Goal: Information Seeking & Learning: Learn about a topic

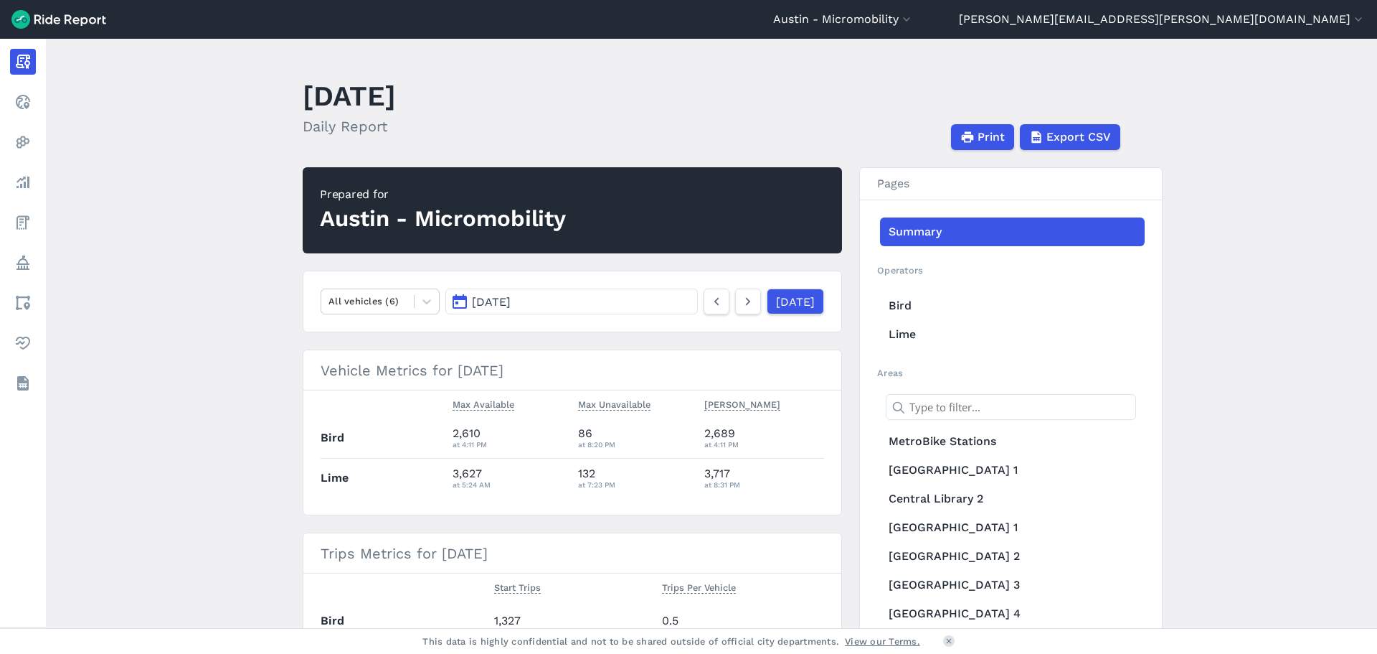
scroll to position [502, 0]
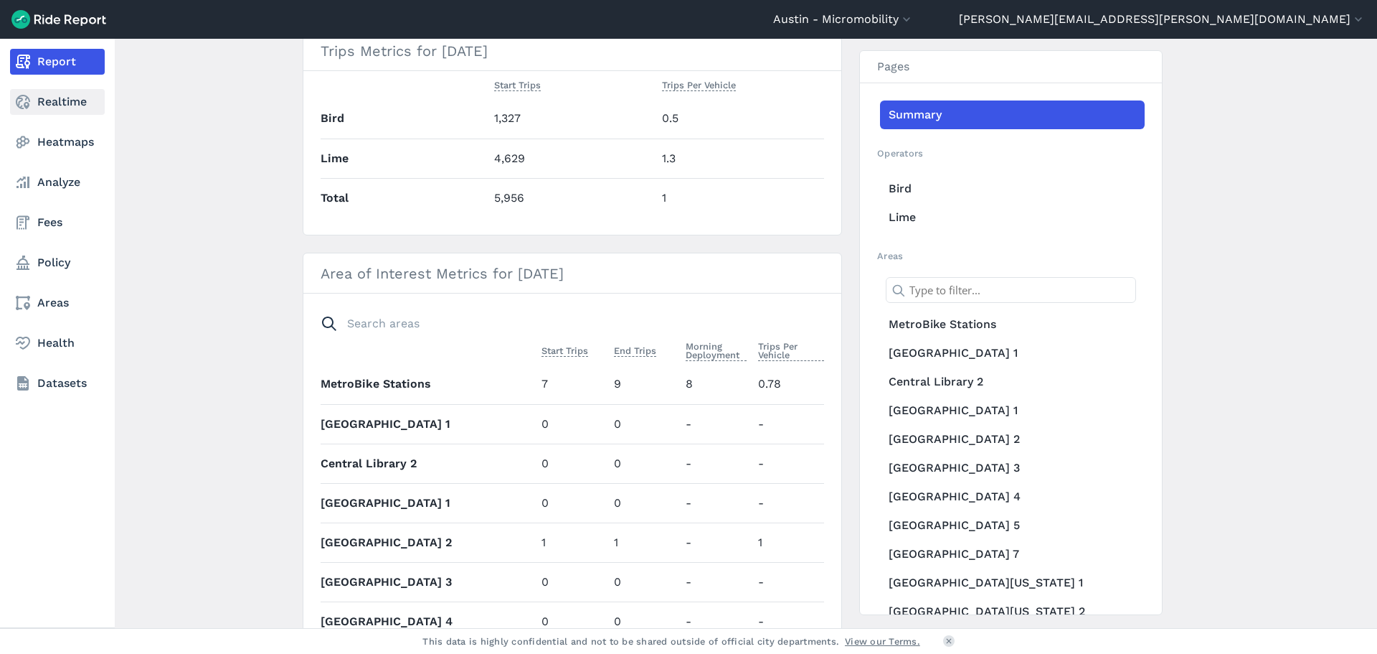
click at [63, 108] on link "Realtime" at bounding box center [57, 102] width 95 height 26
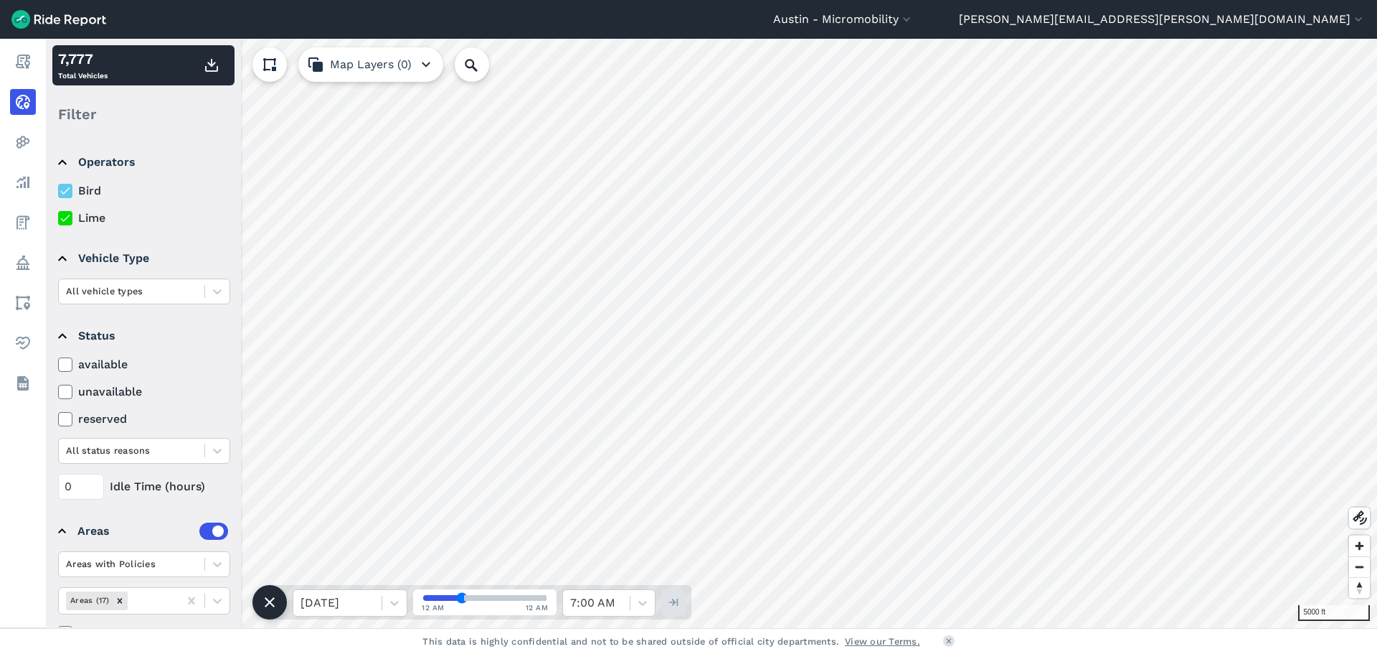
click at [63, 190] on icon at bounding box center [65, 191] width 13 height 14
click at [58, 190] on input "Bird" at bounding box center [58, 186] width 0 height 9
click at [61, 200] on div "Bird Lime" at bounding box center [144, 204] width 172 height 44
click at [65, 184] on icon at bounding box center [65, 191] width 13 height 14
click at [58, 184] on input "Bird" at bounding box center [58, 186] width 0 height 9
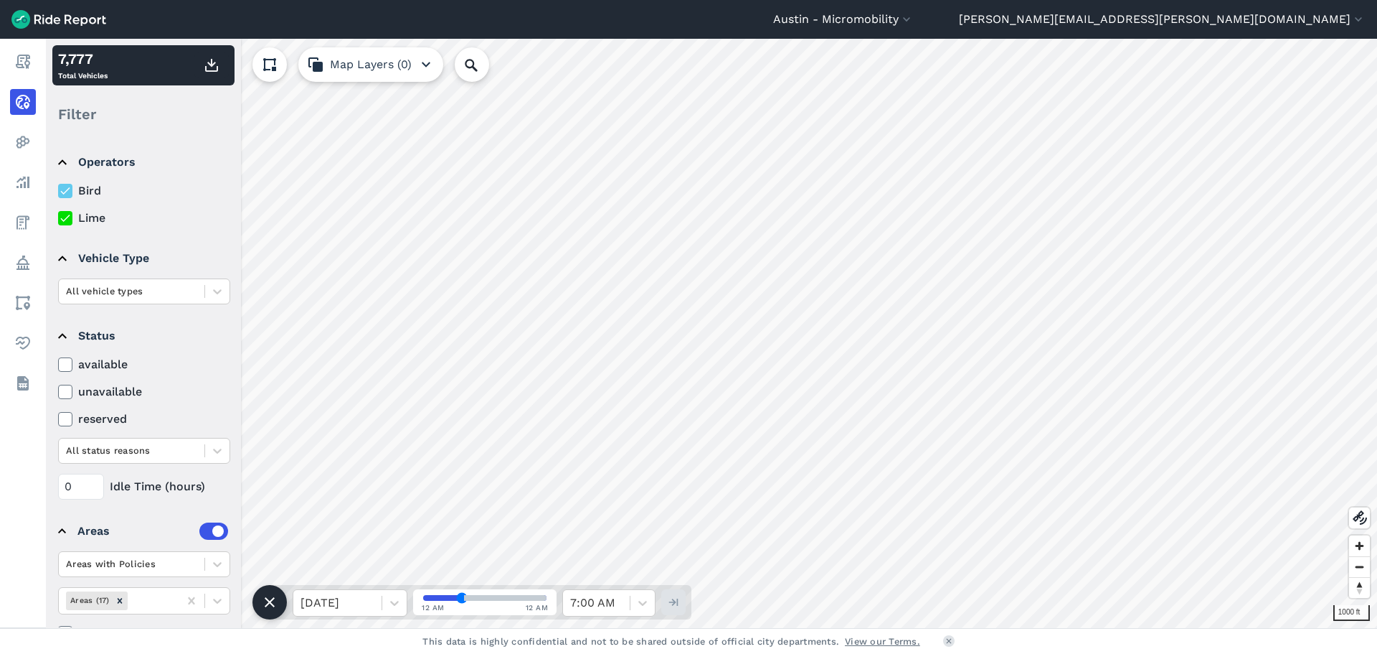
click at [67, 220] on icon at bounding box center [65, 218] width 13 height 14
click at [58, 219] on input "Lime" at bounding box center [58, 213] width 0 height 9
click at [62, 197] on icon at bounding box center [65, 191] width 13 height 14
click at [58, 192] on input "Bird" at bounding box center [58, 186] width 0 height 9
click at [65, 217] on icon at bounding box center [65, 218] width 13 height 14
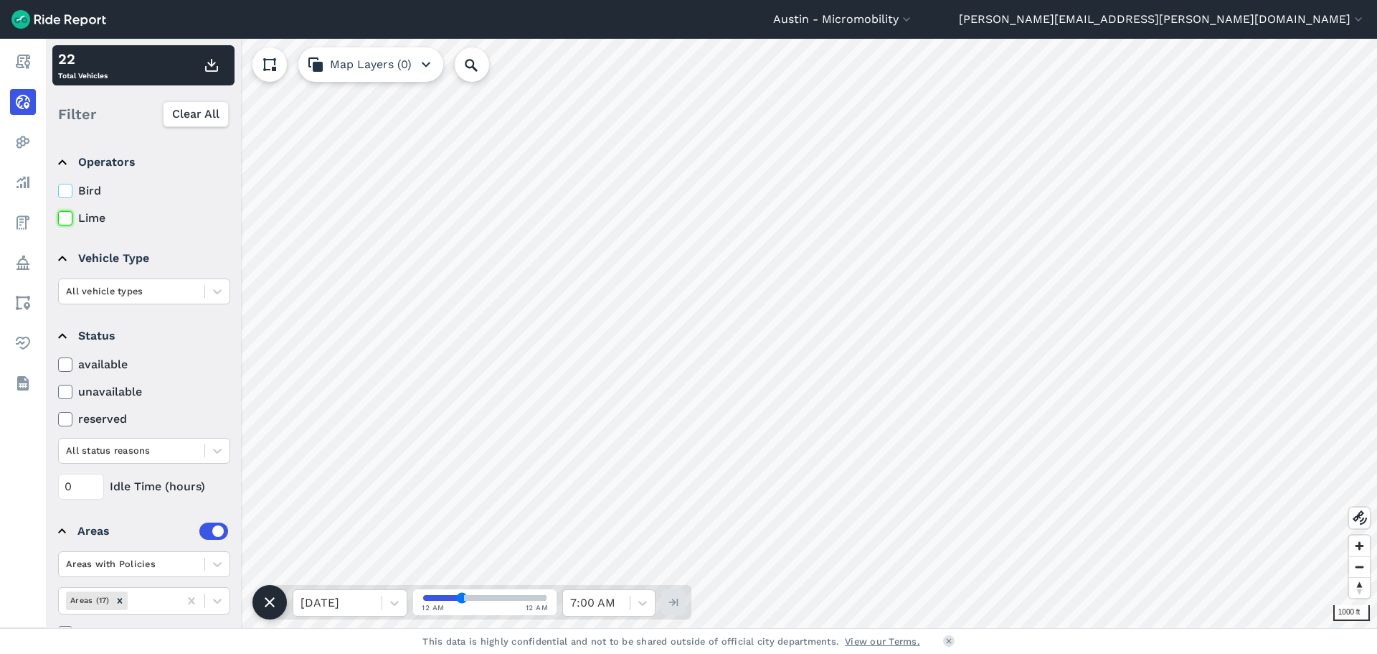
click at [58, 217] on input "Lime" at bounding box center [58, 213] width 0 height 9
click at [179, 446] on div "All status reasons" at bounding box center [132, 450] width 146 height 22
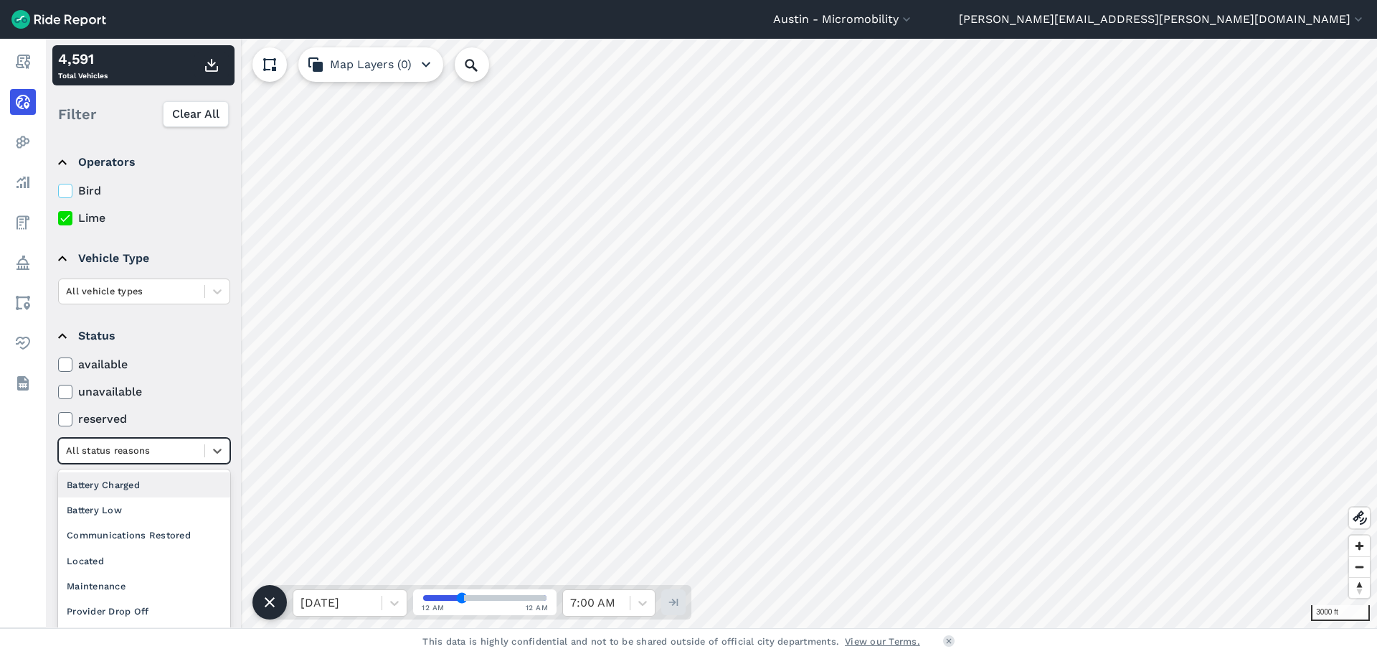
click at [194, 344] on summary "Status" at bounding box center [143, 336] width 170 height 40
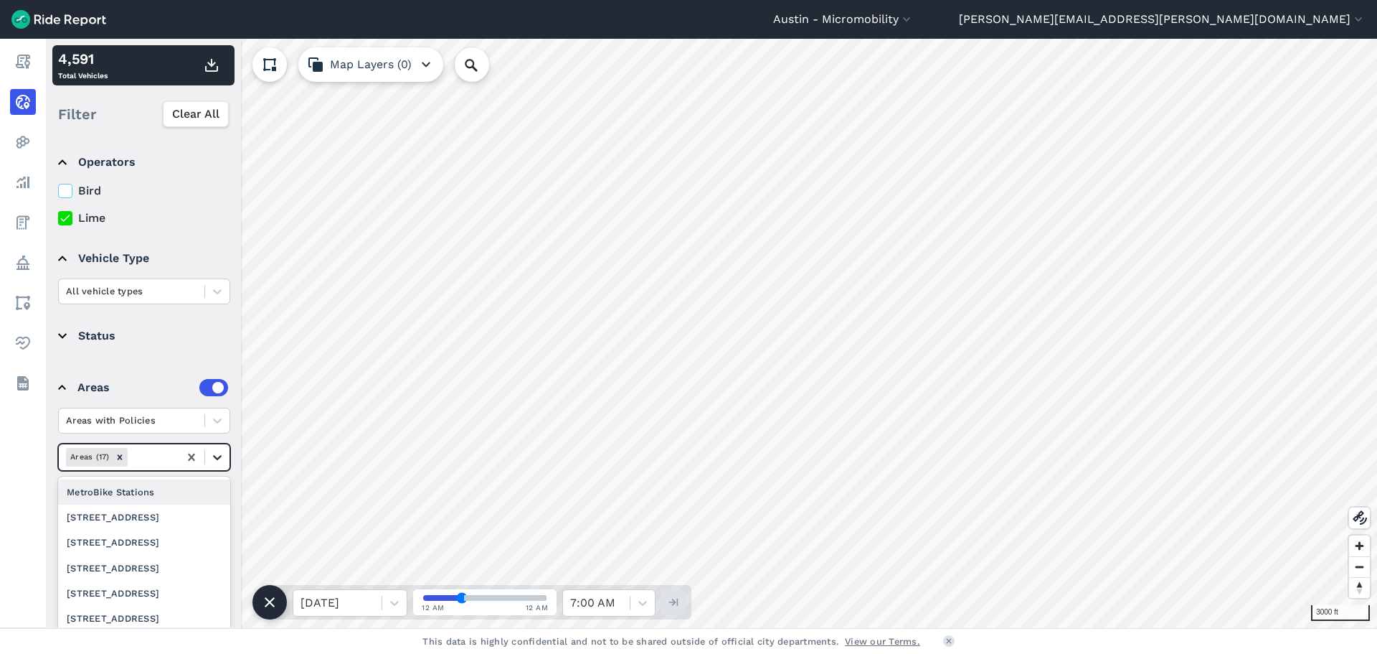
click at [219, 461] on icon at bounding box center [217, 457] width 14 height 14
click at [179, 515] on div "DAPCZ -- All" at bounding box center [144, 506] width 172 height 25
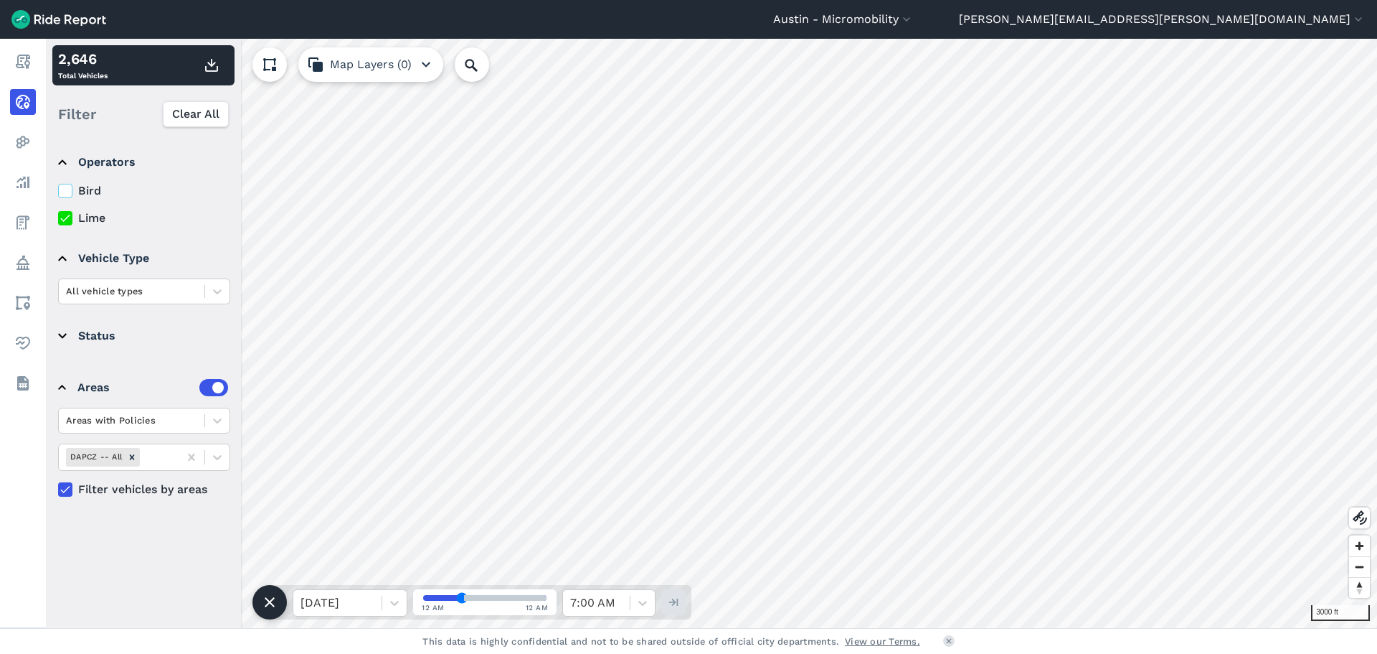
click at [68, 195] on icon at bounding box center [65, 191] width 13 height 14
click at [58, 192] on input "Bird" at bounding box center [58, 186] width 0 height 9
click at [62, 217] on icon at bounding box center [65, 218] width 13 height 14
click at [58, 217] on input "Lime" at bounding box center [58, 213] width 0 height 9
drag, startPoint x: 67, startPoint y: 213, endPoint x: 67, endPoint y: 201, distance: 12.2
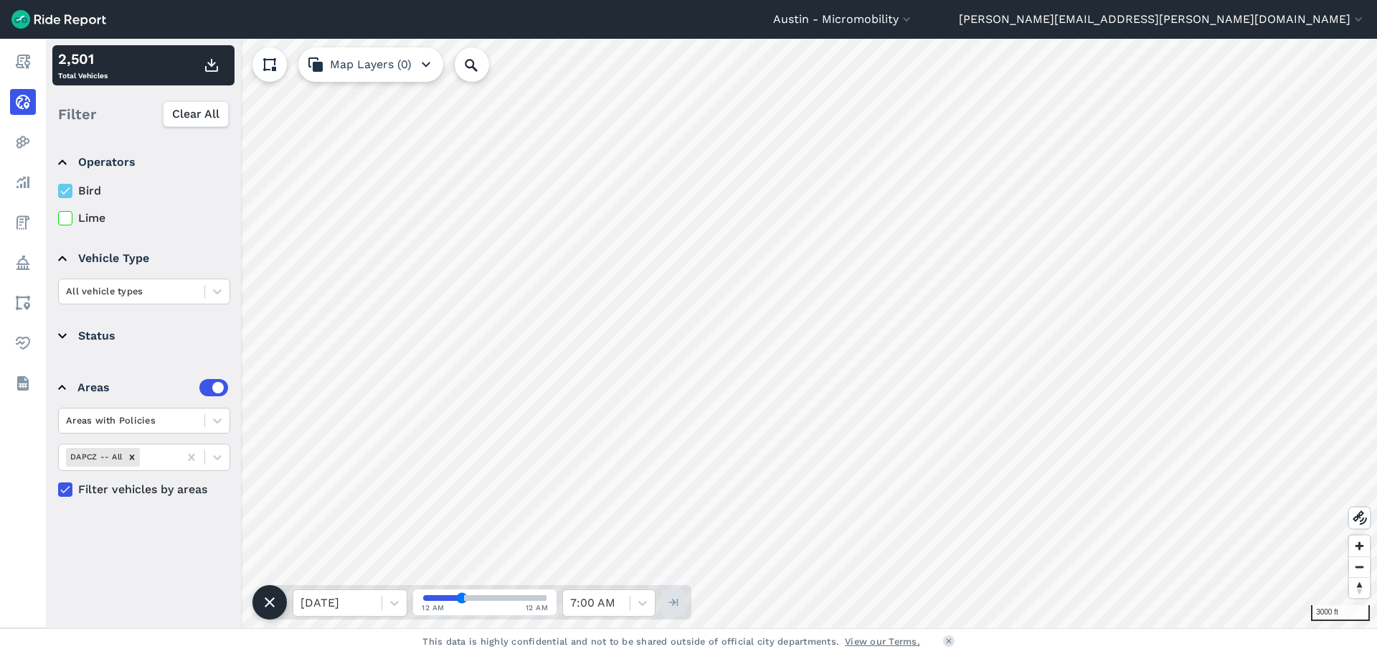
click at [67, 214] on icon at bounding box center [65, 218] width 13 height 14
click at [58, 214] on input "Lime" at bounding box center [58, 213] width 0 height 9
click at [67, 194] on icon at bounding box center [65, 191] width 13 height 14
click at [58, 192] on input "Bird" at bounding box center [58, 186] width 0 height 9
click at [72, 194] on div at bounding box center [65, 191] width 14 height 14
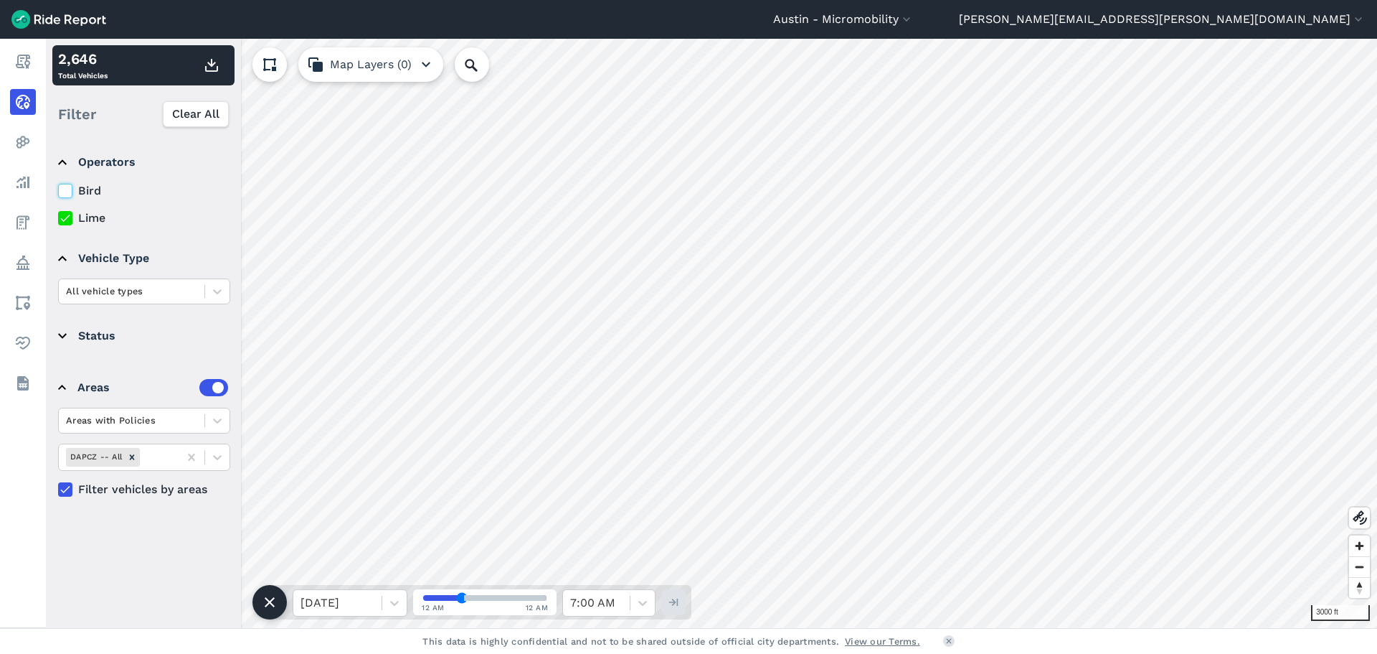
click at [58, 192] on input "Bird" at bounding box center [58, 186] width 0 height 9
click at [66, 220] on icon at bounding box center [65, 218] width 13 height 14
click at [58, 219] on input "Lime" at bounding box center [58, 213] width 0 height 9
click at [62, 194] on icon at bounding box center [65, 191] width 13 height 14
click at [58, 192] on input "Bird" at bounding box center [58, 186] width 0 height 9
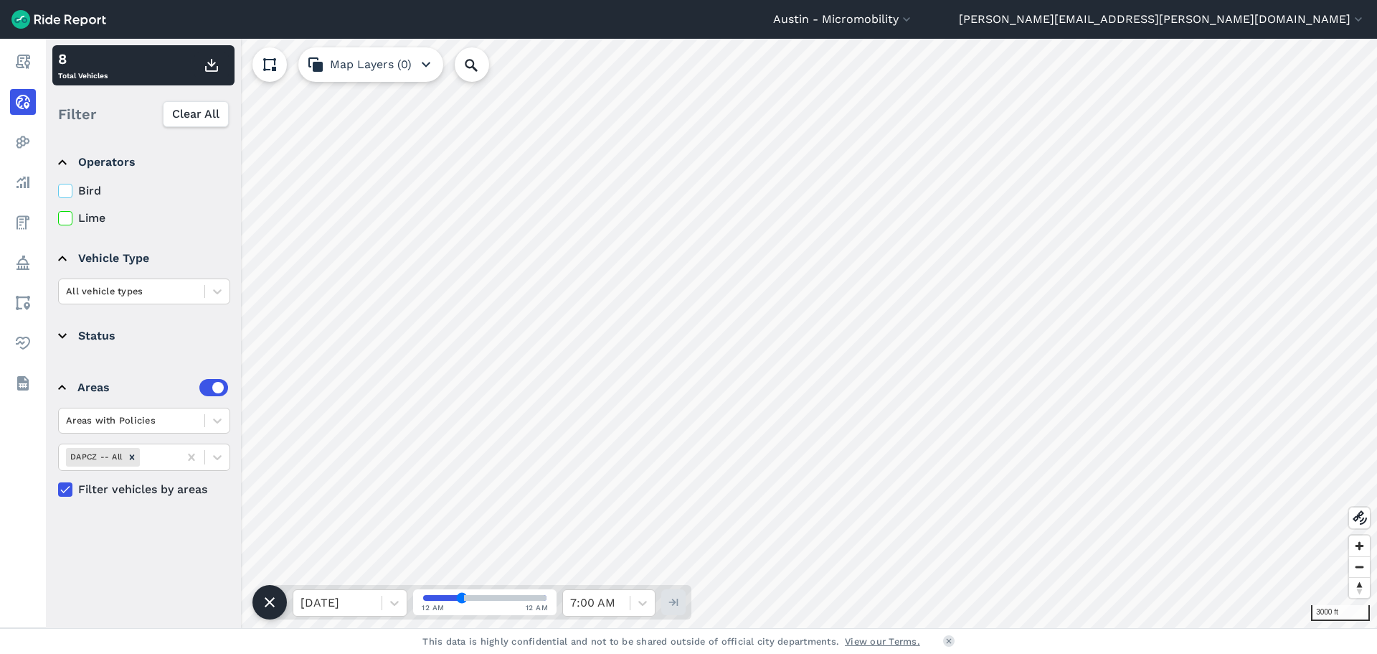
click at [70, 220] on icon at bounding box center [65, 218] width 13 height 14
click at [58, 219] on input "Lime" at bounding box center [58, 213] width 0 height 9
click at [61, 223] on icon at bounding box center [65, 218] width 13 height 14
click at [58, 219] on input "Lime" at bounding box center [58, 213] width 0 height 9
click at [193, 459] on icon at bounding box center [191, 456] width 6 height 7
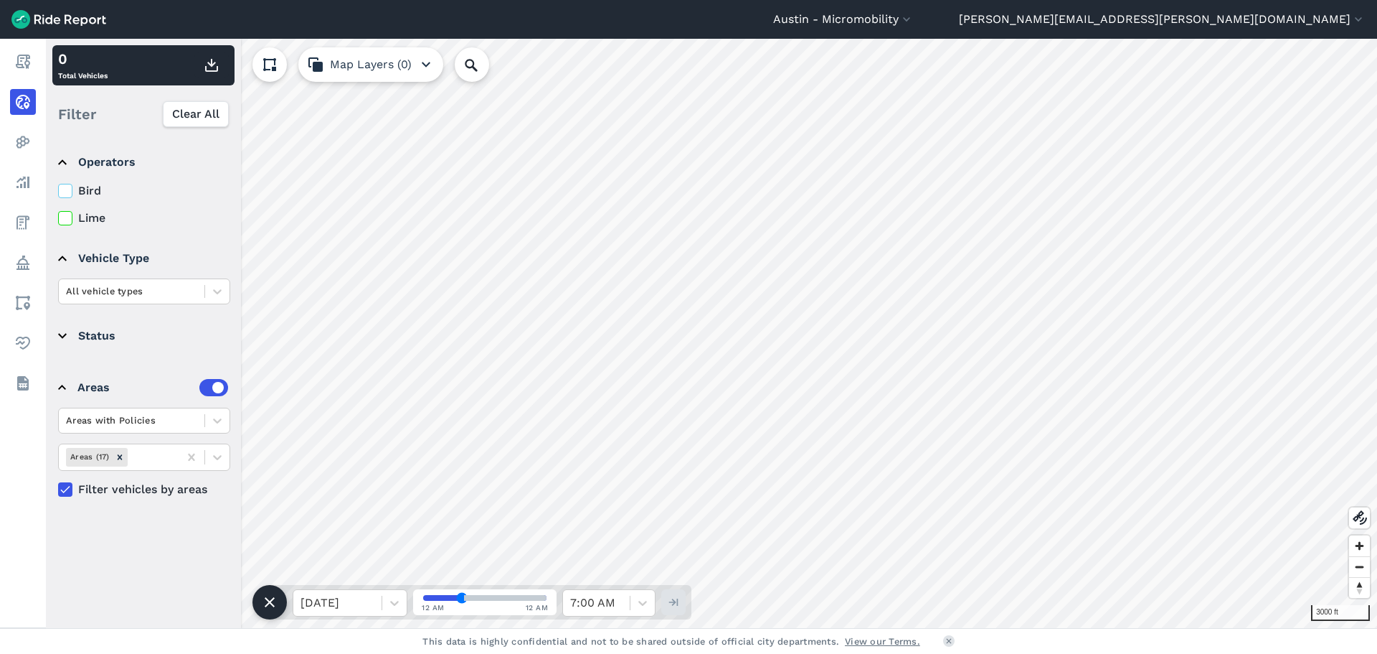
click at [66, 194] on icon at bounding box center [65, 191] width 13 height 14
click at [58, 192] on input "Bird" at bounding box center [58, 186] width 0 height 9
click at [66, 193] on icon at bounding box center [65, 191] width 13 height 14
click at [58, 192] on input "Bird" at bounding box center [58, 186] width 0 height 9
